Goal: Contribute content: Add original content to the website for others to see

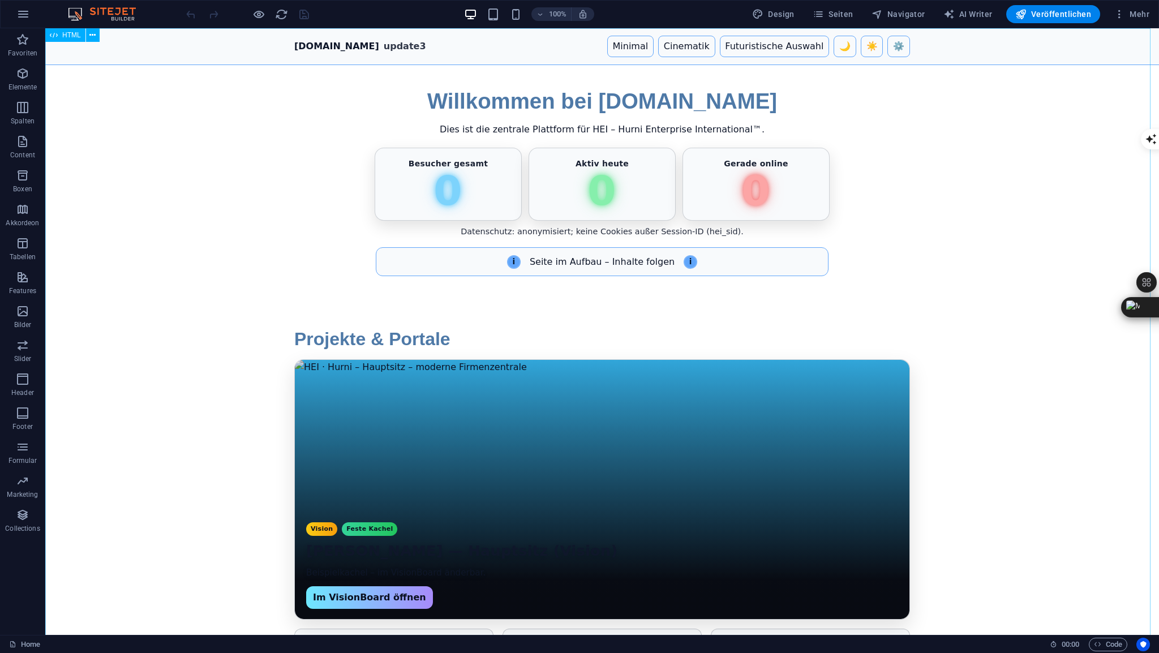
click at [68, 35] on span "HTML" at bounding box center [71, 35] width 19 height 7
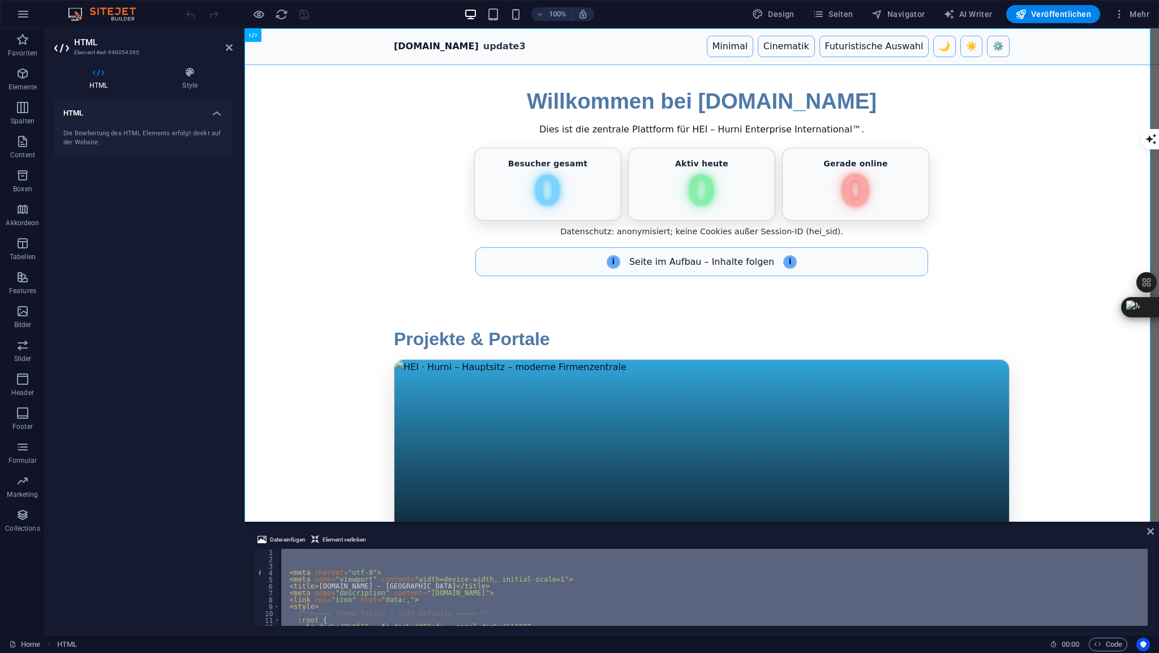
scroll to position [4318, 0]
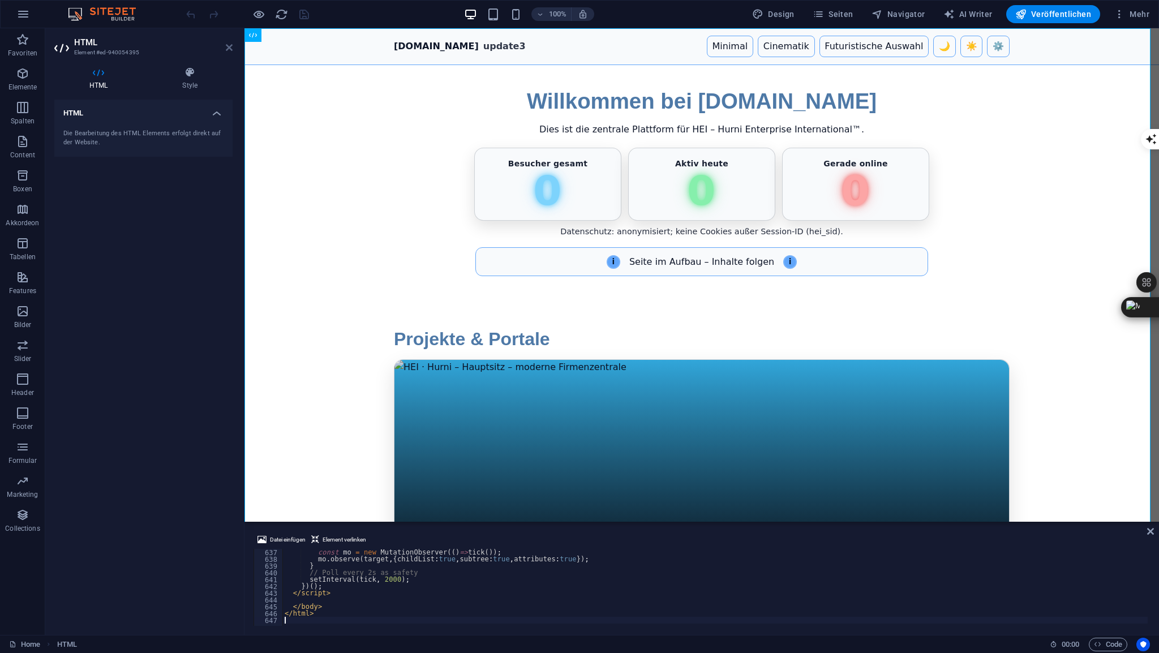
click at [231, 49] on icon at bounding box center [229, 47] width 7 height 9
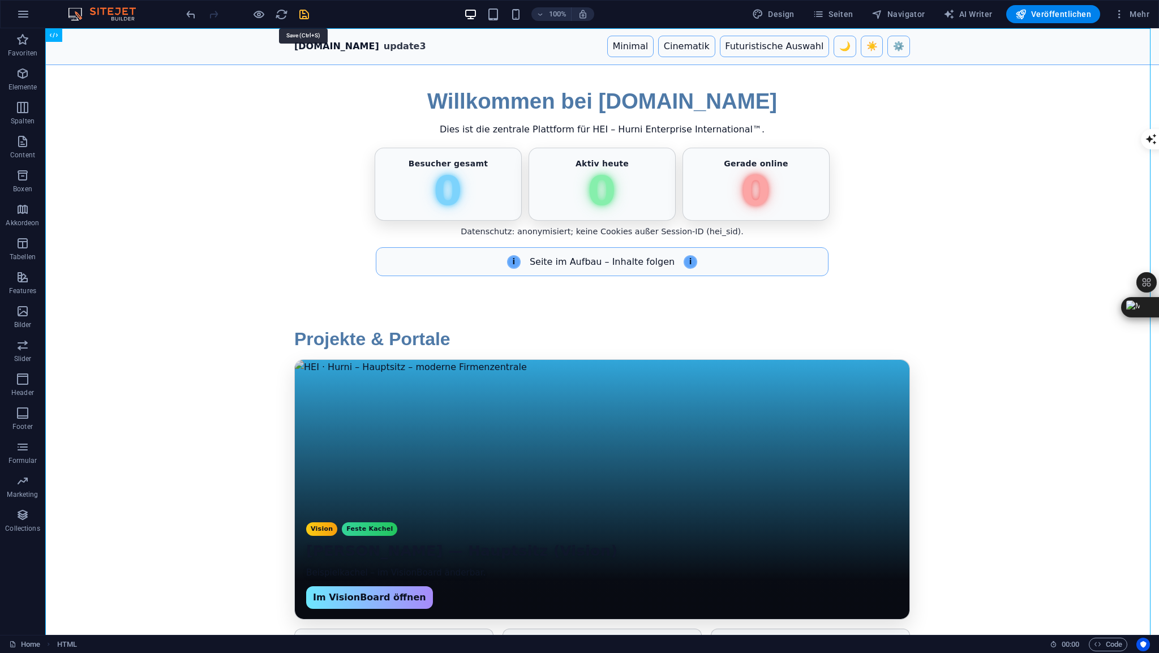
click at [300, 14] on icon "save" at bounding box center [304, 14] width 13 height 13
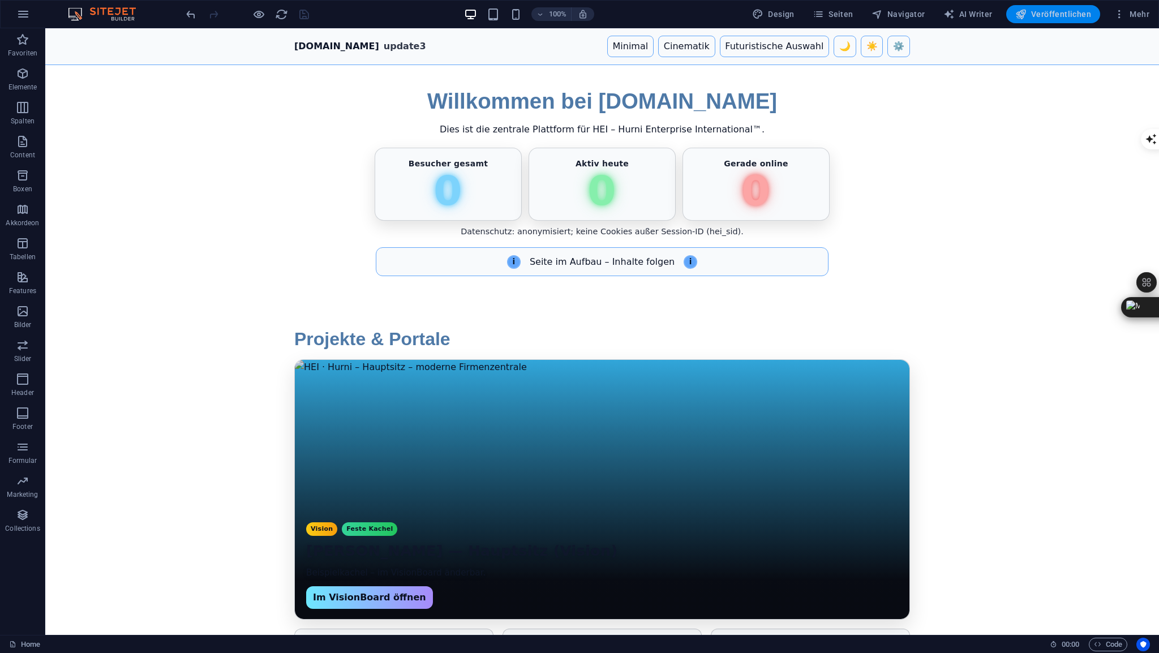
click at [1055, 14] on span "Veröffentlichen" at bounding box center [1053, 13] width 76 height 11
